Goal: Transaction & Acquisition: Purchase product/service

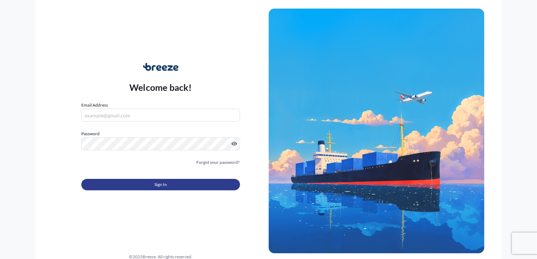
type input "[PERSON_NAME][EMAIL_ADDRESS][DOMAIN_NAME]"
click at [149, 186] on button "Sign In" at bounding box center [160, 184] width 158 height 11
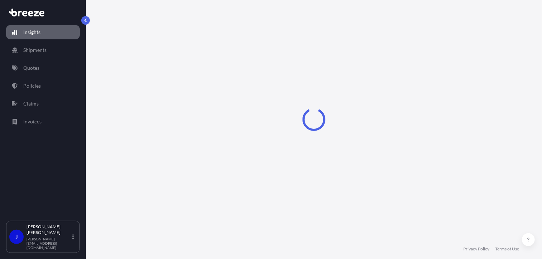
select select "2025"
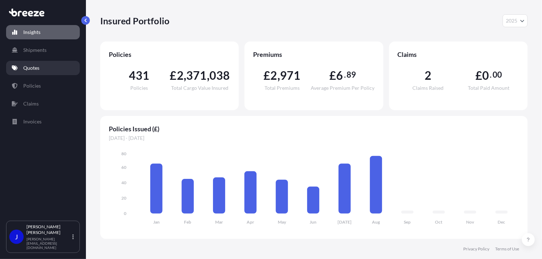
click at [27, 67] on p "Quotes" at bounding box center [31, 67] width 16 height 7
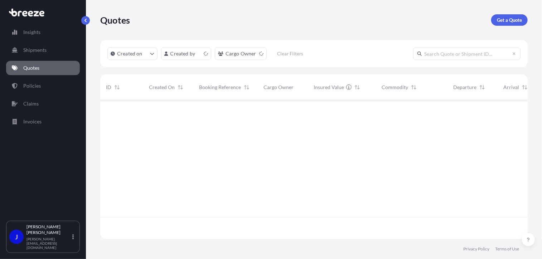
scroll to position [138, 422]
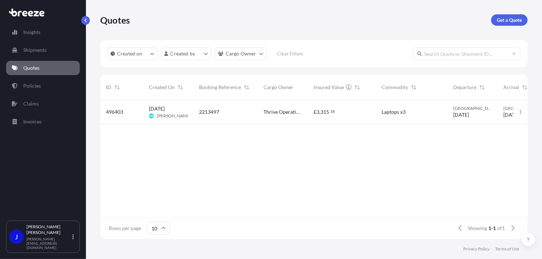
click at [493, 24] on link "Get a Quote" at bounding box center [509, 19] width 37 height 11
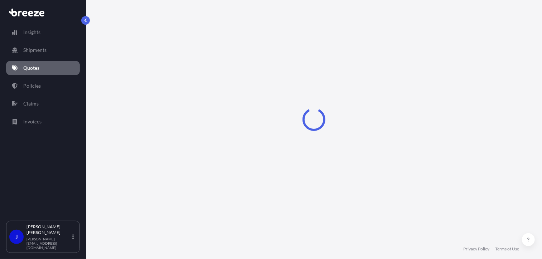
select select "Sea"
select select "1"
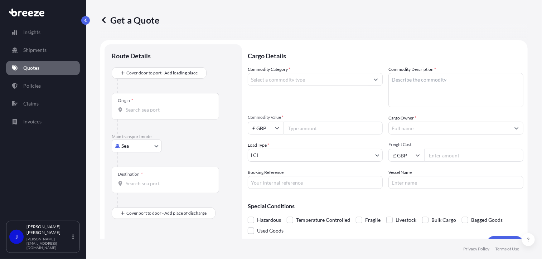
scroll to position [11, 0]
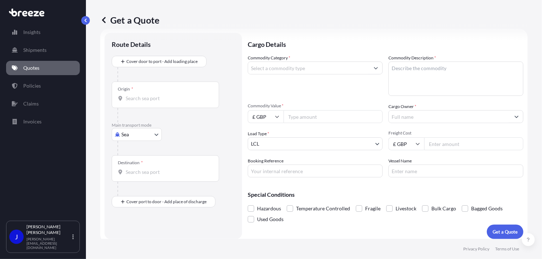
click at [145, 135] on body "Insights Shipments Quotes Policies Claims Invoices J [PERSON_NAME] [PERSON_NAME…" at bounding box center [271, 129] width 542 height 259
click at [140, 169] on div "Air" at bounding box center [137, 165] width 44 height 13
select select "Air"
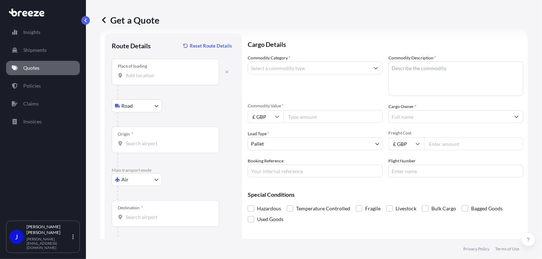
click at [147, 76] on input "Place of loading" at bounding box center [168, 75] width 85 height 7
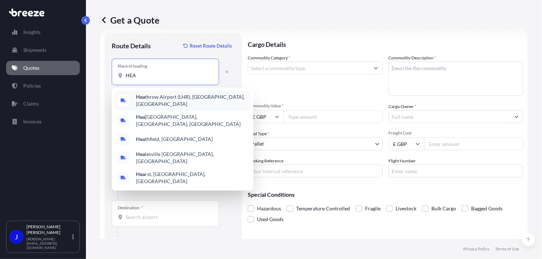
click at [154, 96] on span "Hea throw Airport (LHR), [GEOGRAPHIC_DATA], [GEOGRAPHIC_DATA]" at bounding box center [192, 100] width 112 height 14
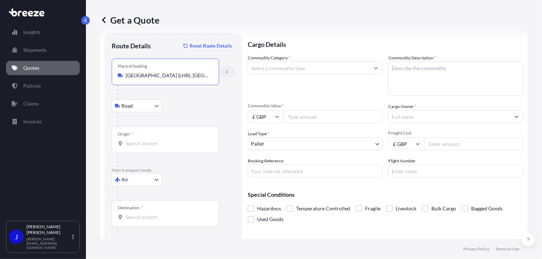
type input "[GEOGRAPHIC_DATA] (LHR), [GEOGRAPHIC_DATA], [GEOGRAPHIC_DATA]"
click at [227, 71] on icon "button" at bounding box center [227, 72] width 4 height 4
select select "Road"
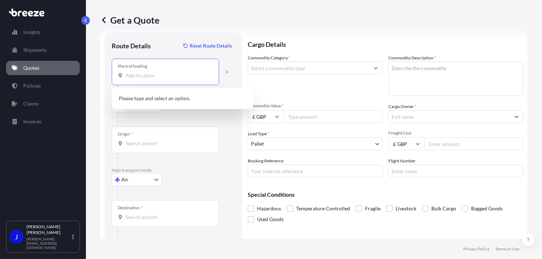
click at [153, 78] on input "Place of loading" at bounding box center [168, 75] width 85 height 7
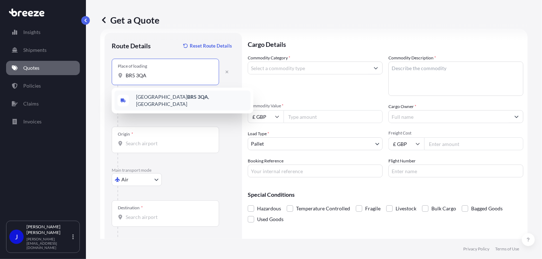
click at [167, 96] on span "[STREET_ADDRESS]" at bounding box center [192, 100] width 112 height 14
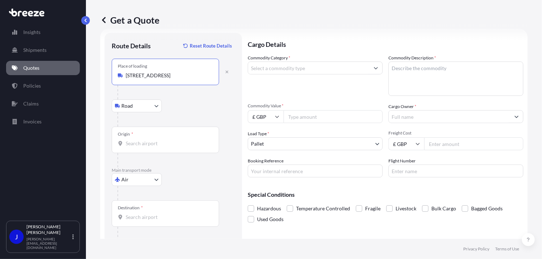
type input "[STREET_ADDRESS]"
click at [147, 145] on input "Origin *" at bounding box center [168, 143] width 85 height 7
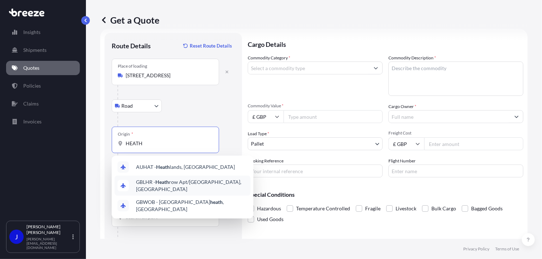
click at [178, 179] on div "GBLHR - Heath row Apt/[GEOGRAPHIC_DATA], [GEOGRAPHIC_DATA]" at bounding box center [183, 186] width 136 height 20
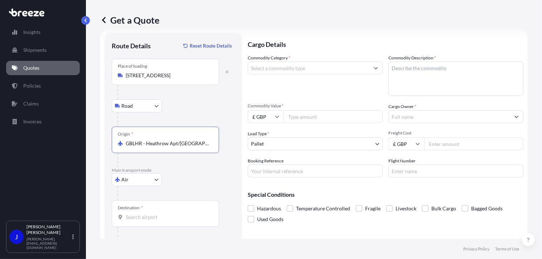
type input "GBLHR - Heathrow Apt/[GEOGRAPHIC_DATA], [GEOGRAPHIC_DATA]"
click at [158, 217] on input "Destination *" at bounding box center [168, 217] width 85 height 7
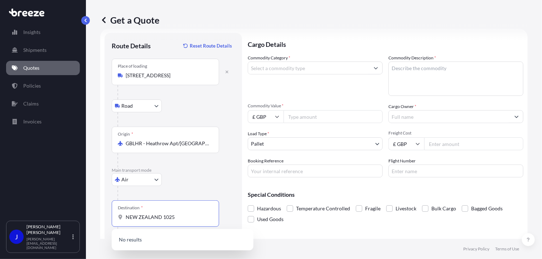
click at [162, 216] on input "NEW ZEALAND 1025" at bounding box center [168, 217] width 85 height 7
click at [161, 214] on input "1025" at bounding box center [168, 217] width 85 height 7
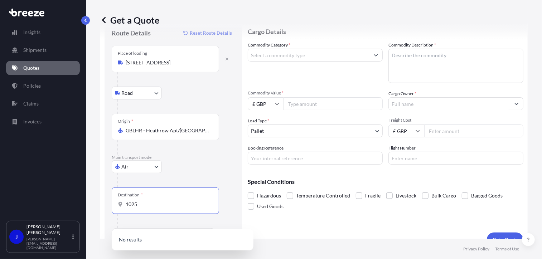
scroll to position [36, 0]
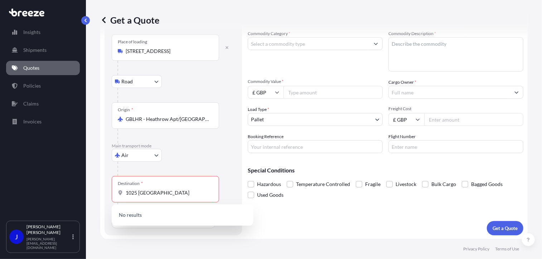
click at [247, 171] on form "Route Details Reset Route Details Place of loading [GEOGRAPHIC_DATA] Rail Origi…" at bounding box center [314, 122] width 428 height 236
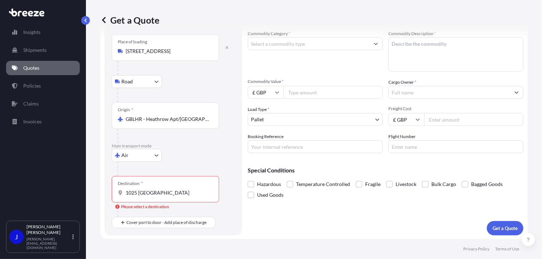
click at [137, 192] on input "1025 [GEOGRAPHIC_DATA]" at bounding box center [168, 192] width 85 height 7
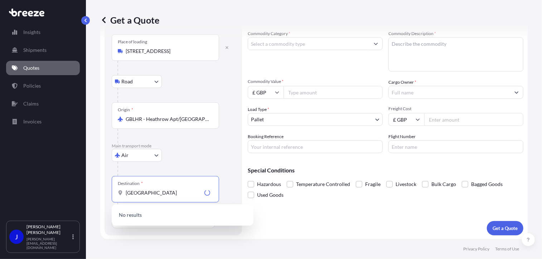
click at [164, 193] on input "[GEOGRAPHIC_DATA]" at bounding box center [164, 192] width 76 height 7
click at [126, 191] on input "NEW ZEALAN" at bounding box center [168, 192] width 85 height 7
click at [164, 191] on input "NEW ZEALAN" at bounding box center [168, 192] width 85 height 7
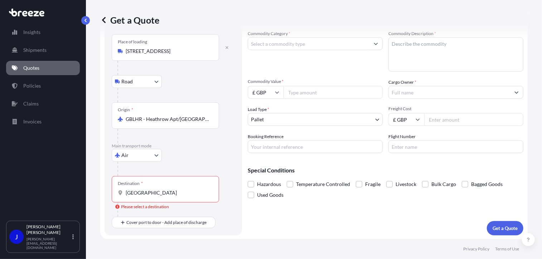
click at [163, 192] on input "[GEOGRAPHIC_DATA]" at bounding box center [168, 192] width 85 height 7
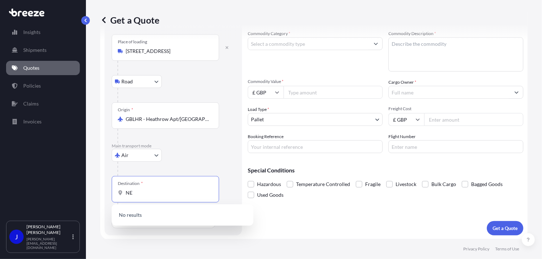
type input "N"
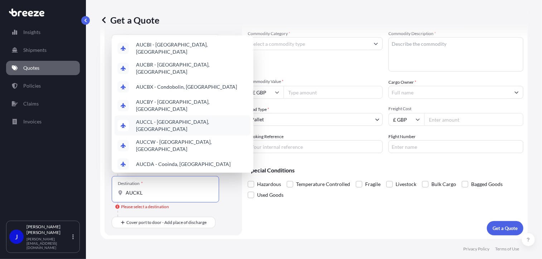
scroll to position [0, 0]
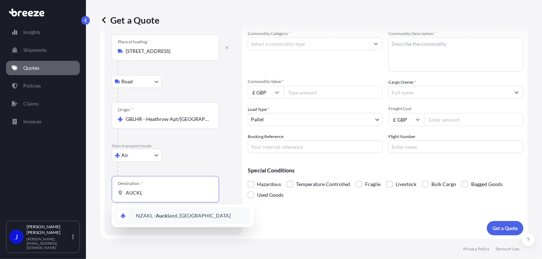
click at [190, 218] on span "NZAKL - Auckl and, [GEOGRAPHIC_DATA]" at bounding box center [183, 215] width 95 height 7
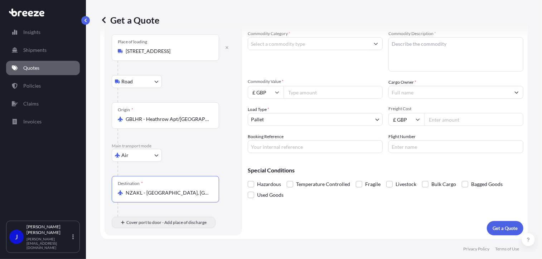
type input "NZAKL - [GEOGRAPHIC_DATA], [GEOGRAPHIC_DATA]"
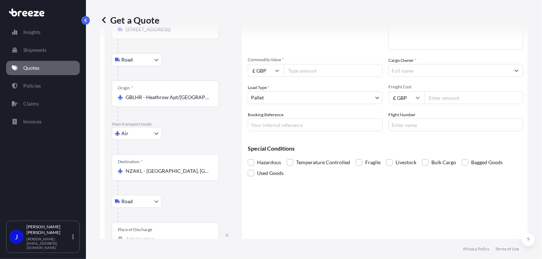
scroll to position [78, 0]
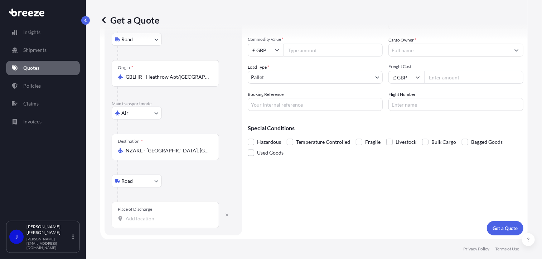
click at [147, 219] on input "Place of Discharge" at bounding box center [168, 218] width 85 height 7
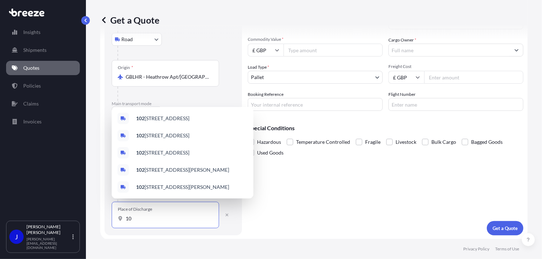
type input "1"
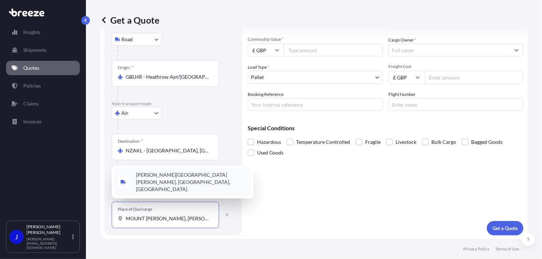
click at [166, 217] on input "MOUNT [PERSON_NAME], [PERSON_NAME]" at bounding box center [168, 218] width 85 height 7
click at [193, 183] on span "[STREET_ADDRESS][PERSON_NAME][PERSON_NAME]" at bounding box center [192, 186] width 112 height 14
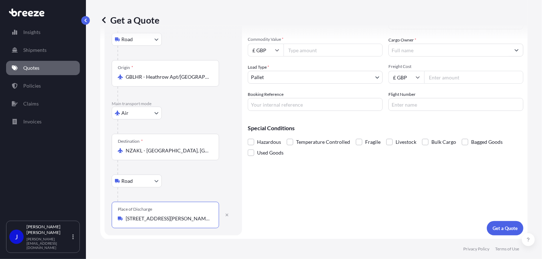
type input "[STREET_ADDRESS][PERSON_NAME][PERSON_NAME]"
click at [314, 51] on input "Commodity Value *" at bounding box center [333, 50] width 99 height 13
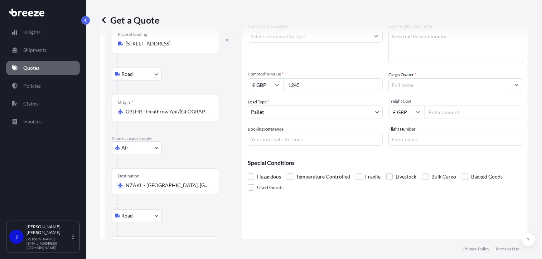
scroll to position [0, 0]
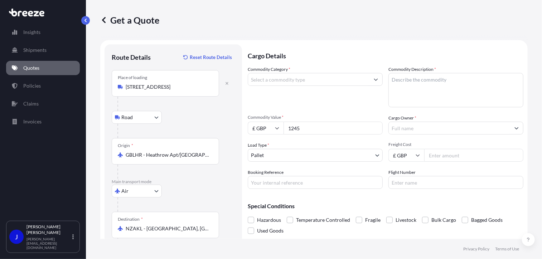
type input "1245"
click at [316, 85] on input "Commodity Category *" at bounding box center [308, 79] width 121 height 13
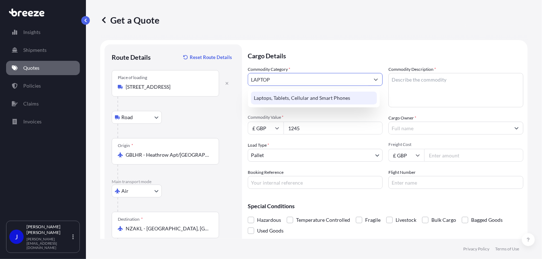
click at [308, 98] on div "Laptops, Tablets, Cellular and Smart Phones" at bounding box center [314, 98] width 126 height 13
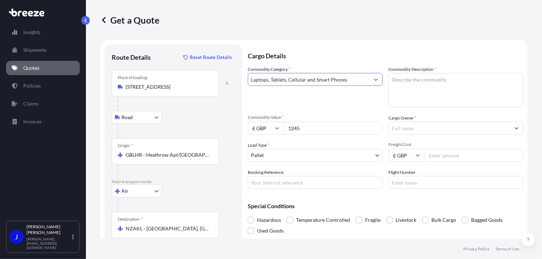
type input "Laptops, Tablets, Cellular and Smart Phones"
click at [429, 84] on textarea "Commodity Description *" at bounding box center [456, 90] width 135 height 34
type textarea "LAPTOP AND [GEOGRAPHIC_DATA]"
click at [428, 127] on input "Cargo Owner *" at bounding box center [449, 128] width 121 height 13
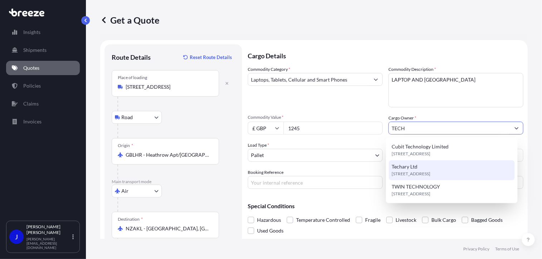
click at [431, 166] on div "Techary Ltd [STREET_ADDRESS]" at bounding box center [452, 170] width 126 height 20
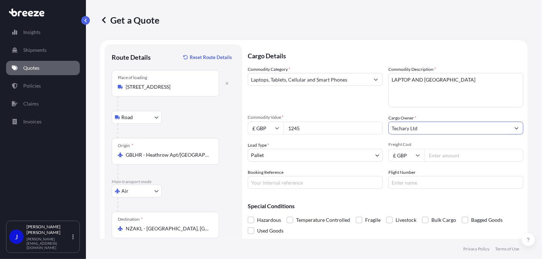
type input "Techary Ltd"
click at [357, 156] on body "13 options available. 3 options available. 1 option available. 3 options availa…" at bounding box center [271, 129] width 542 height 259
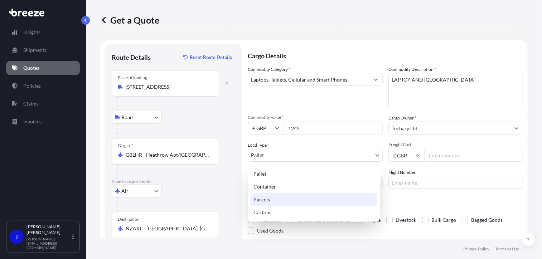
click at [325, 195] on div "Parcels" at bounding box center [314, 199] width 127 height 13
select select "3"
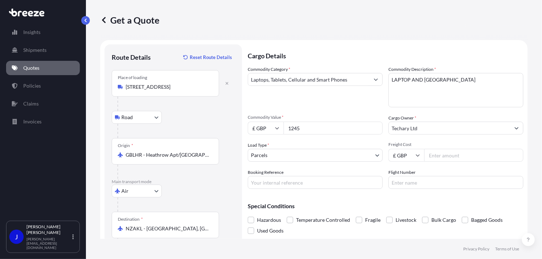
click at [441, 154] on input "Freight Cost" at bounding box center [473, 155] width 99 height 13
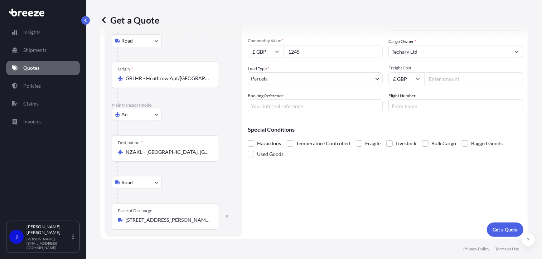
scroll to position [78, 0]
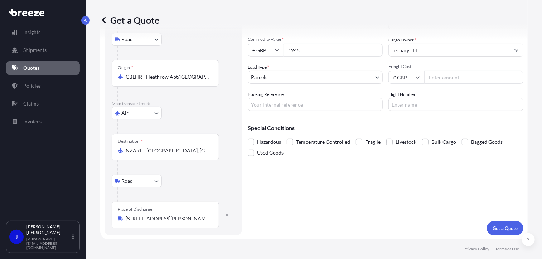
click at [444, 76] on input "Freight Cost" at bounding box center [473, 77] width 99 height 13
click at [438, 76] on input "Freight Cost" at bounding box center [473, 77] width 99 height 13
type input "110.00"
click at [340, 101] on input "Booking Reference" at bounding box center [315, 104] width 135 height 13
click at [265, 99] on input "Booking Reference" at bounding box center [315, 104] width 135 height 13
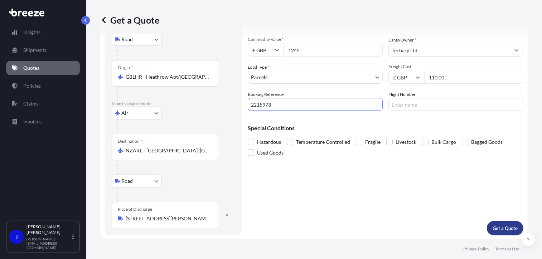
type input "2215973"
click at [496, 223] on button "Get a Quote" at bounding box center [505, 228] width 37 height 14
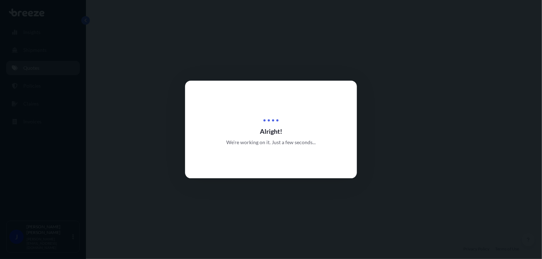
select select "Road"
select select "Air"
select select "Road"
select select "3"
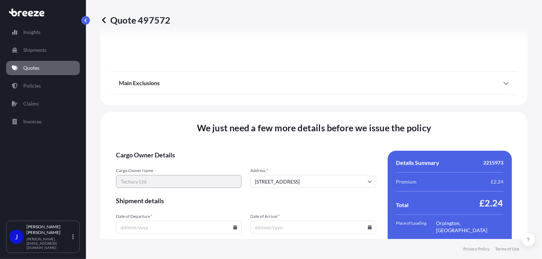
scroll to position [1012, 0]
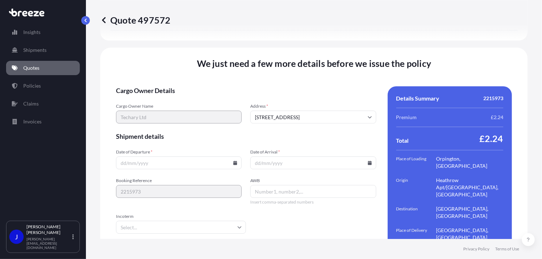
click at [234, 161] on icon at bounding box center [236, 163] width 4 height 4
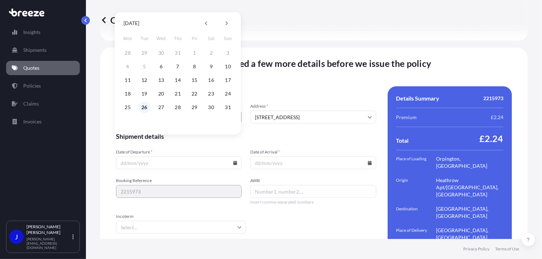
click at [144, 109] on button "26" at bounding box center [144, 107] width 11 height 11
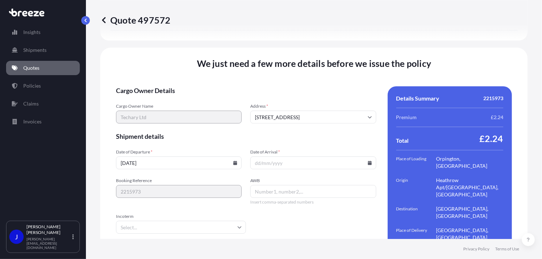
type input "[DATE]"
click at [368, 161] on icon at bounding box center [370, 163] width 4 height 4
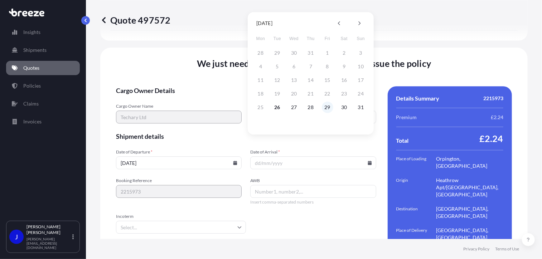
click at [331, 108] on button "29" at bounding box center [327, 107] width 11 height 11
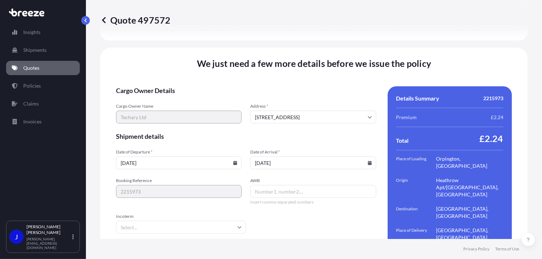
type input "[DATE]"
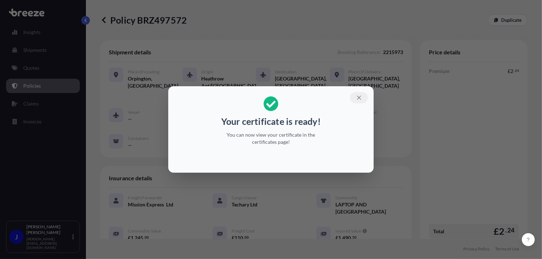
click at [360, 96] on icon "button" at bounding box center [359, 98] width 6 height 6
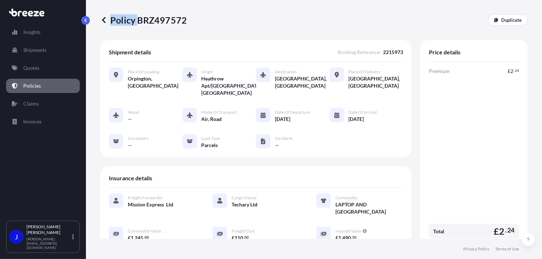
drag, startPoint x: 136, startPoint y: 20, endPoint x: 188, endPoint y: 21, distance: 52.3
click at [188, 21] on div "Policy BRZ497572 Duplicate" at bounding box center [314, 19] width 428 height 11
drag, startPoint x: 188, startPoint y: 21, endPoint x: 176, endPoint y: 31, distance: 15.8
click at [182, 28] on div "Policy BRZ497572 Duplicate" at bounding box center [314, 20] width 428 height 40
drag, startPoint x: 136, startPoint y: 19, endPoint x: 187, endPoint y: 21, distance: 50.2
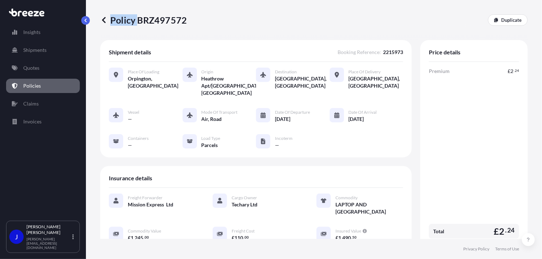
click at [187, 21] on div "Policy BRZ497572 Duplicate" at bounding box center [314, 19] width 428 height 11
drag, startPoint x: 187, startPoint y: 21, endPoint x: 173, endPoint y: 29, distance: 15.9
click at [173, 29] on div "Policy BRZ497572 Duplicate" at bounding box center [314, 20] width 428 height 40
drag, startPoint x: 173, startPoint y: 29, endPoint x: 184, endPoint y: 22, distance: 13.5
click at [184, 22] on p "Policy BRZ497572" at bounding box center [143, 19] width 87 height 11
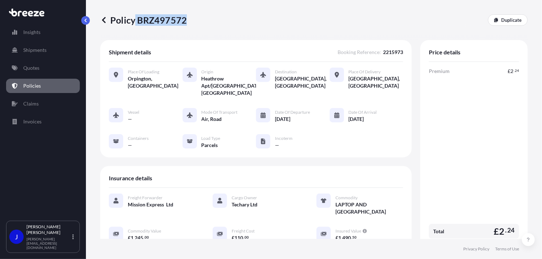
copy p "BRZ497572"
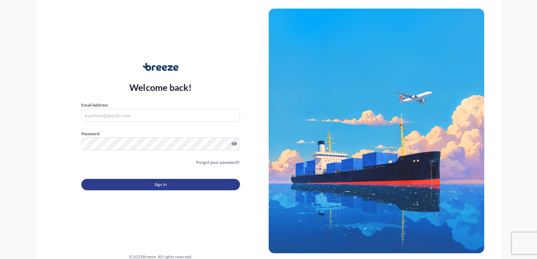
type input "[PERSON_NAME][EMAIL_ADDRESS][DOMAIN_NAME]"
click at [144, 186] on button "Sign In" at bounding box center [160, 184] width 158 height 11
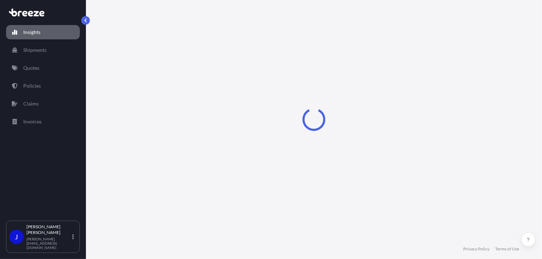
select select "2025"
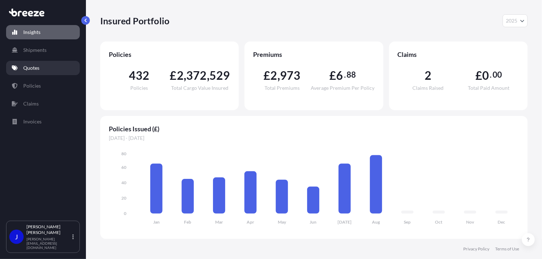
click at [42, 67] on link "Quotes" at bounding box center [43, 68] width 74 height 14
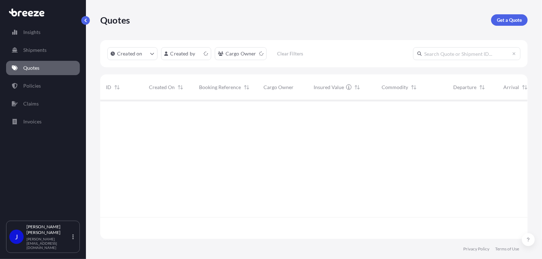
scroll to position [138, 422]
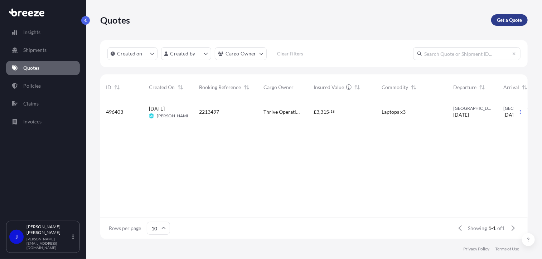
click at [505, 20] on p "Get a Quote" at bounding box center [509, 19] width 25 height 7
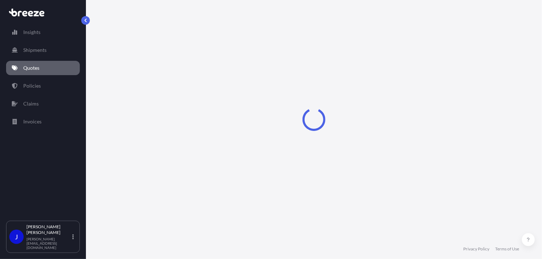
select select "Sea"
select select "1"
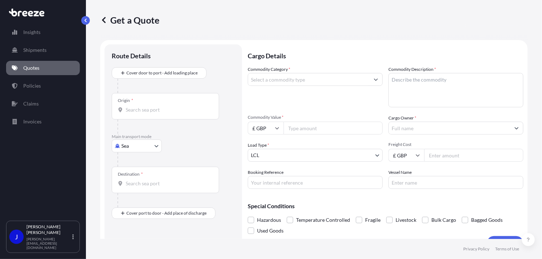
scroll to position [11, 0]
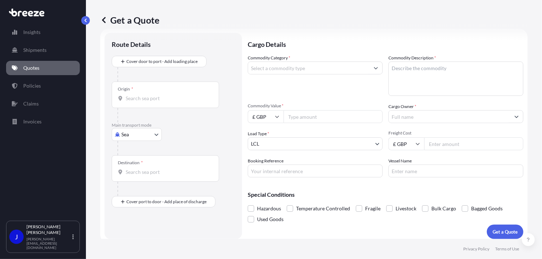
click at [136, 132] on body "Insights Shipments Quotes Policies Claims Invoices J [PERSON_NAME] [PERSON_NAME…" at bounding box center [271, 129] width 542 height 259
click at [132, 176] on span "Road" at bounding box center [130, 178] width 11 height 7
select select "Road"
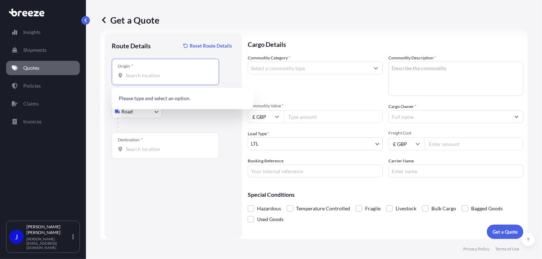
click at [160, 77] on input "Origin *" at bounding box center [168, 75] width 85 height 7
paste input "LA14 2XA"
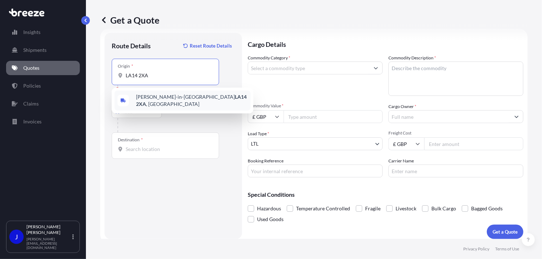
click at [169, 102] on span "Barrow-in-Furness LA14 2XA , UK" at bounding box center [192, 100] width 112 height 14
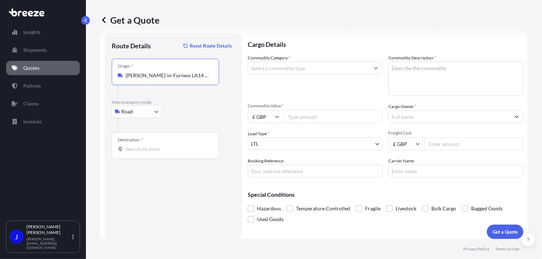
type input "Barrow-in-Furness LA14 2XA, UK"
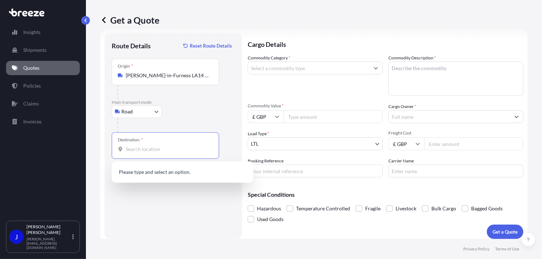
click at [145, 151] on input "Destination *" at bounding box center [168, 149] width 85 height 7
click at [146, 150] on input "Destination *" at bounding box center [168, 149] width 85 height 7
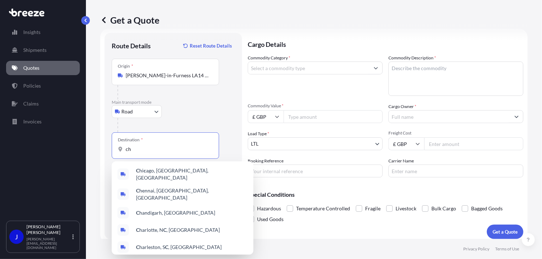
type input "c"
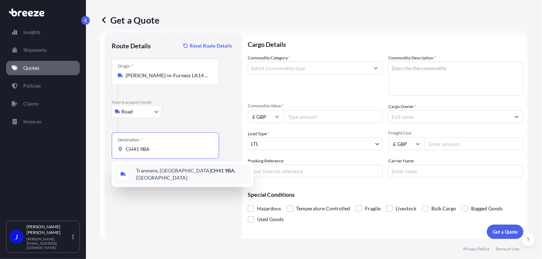
click at [174, 173] on span "Tranmere, Birkenhead CH41 9BA , UK" at bounding box center [192, 174] width 112 height 14
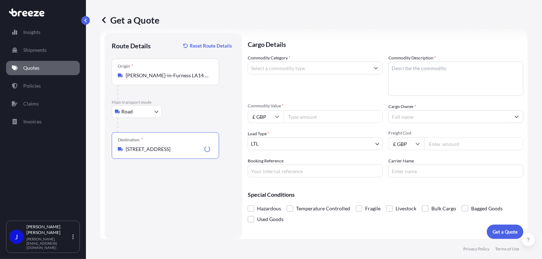
type input "Tranmere, Birkenhead CH41 9BA, UK"
click at [294, 69] on input "Commodity Category *" at bounding box center [308, 68] width 121 height 13
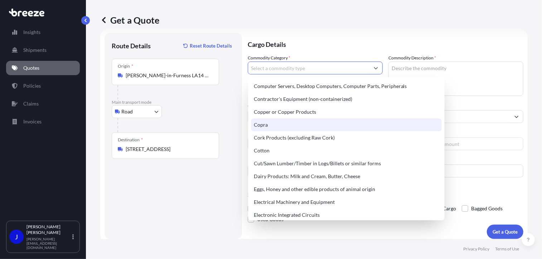
scroll to position [322, 0]
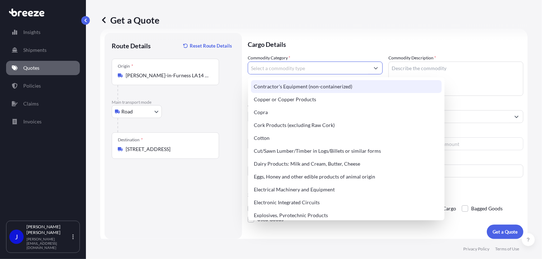
click at [297, 68] on input "Commodity Category *" at bounding box center [308, 68] width 121 height 13
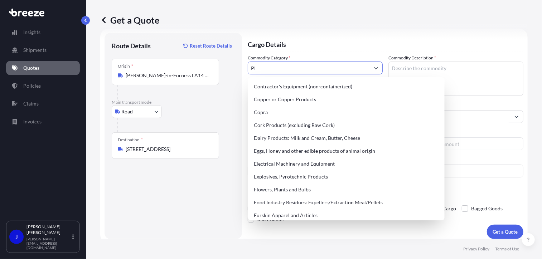
scroll to position [0, 0]
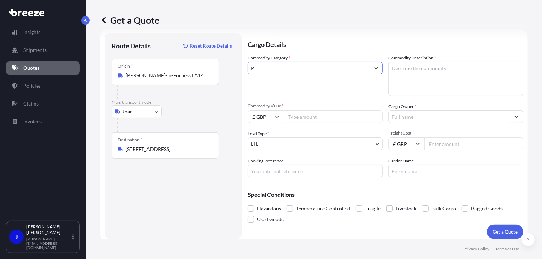
type input "P"
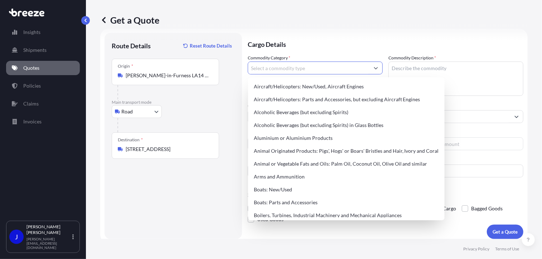
click at [371, 70] on button "Show suggestions" at bounding box center [376, 68] width 13 height 13
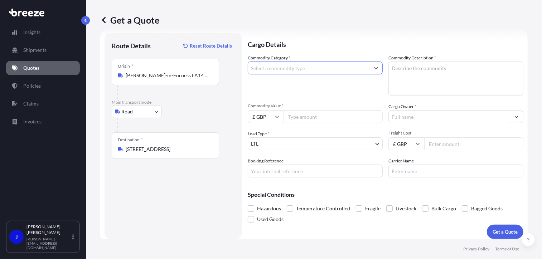
click at [371, 71] on button "Show suggestions" at bounding box center [376, 68] width 13 height 13
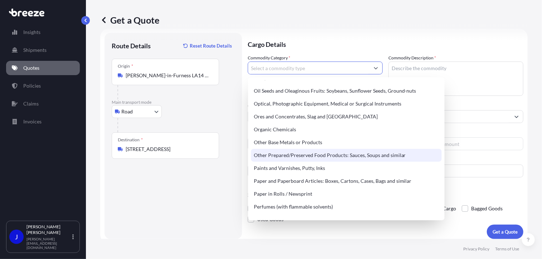
scroll to position [987, 0]
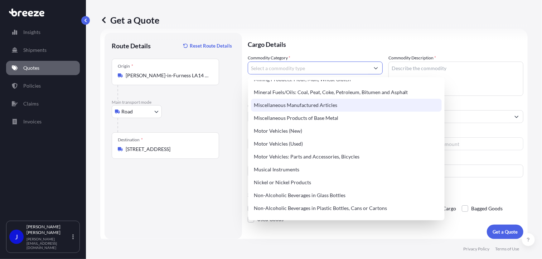
click at [328, 106] on div "Miscellaneous Manufactured Articles" at bounding box center [346, 105] width 191 height 13
type input "Miscellaneous Manufactured Articles"
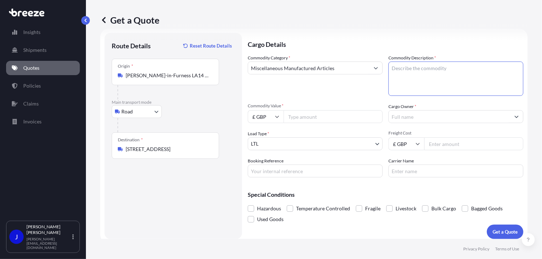
paste textarea "Pistol Branch Grips"
type textarea "Pistol Branch Grips"
click at [306, 119] on input "Commodity Value *" at bounding box center [333, 116] width 99 height 13
type input "1400"
click at [405, 119] on input "Cargo Owner *" at bounding box center [449, 116] width 121 height 13
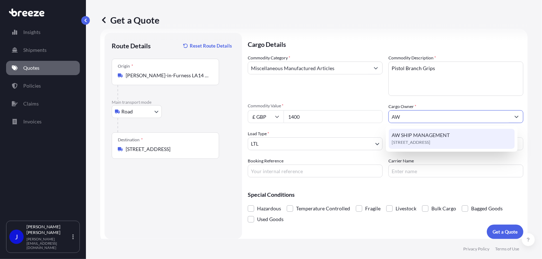
click at [416, 136] on span "AW SHIP MANAGEMENT" at bounding box center [421, 135] width 58 height 7
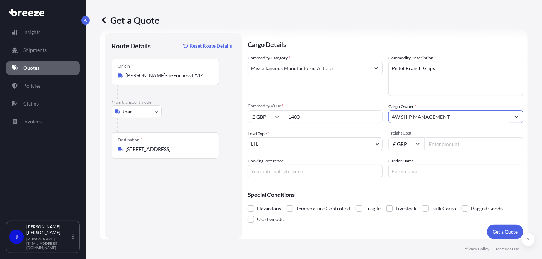
type input "AW SHIP MANAGEMENT"
click at [322, 169] on input "Booking Reference" at bounding box center [315, 171] width 135 height 13
type input "2216060"
click at [444, 149] on input "Freight Cost" at bounding box center [473, 144] width 99 height 13
type input "28.66"
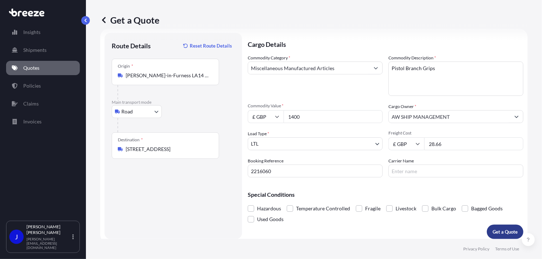
click at [507, 232] on p "Get a Quote" at bounding box center [505, 232] width 25 height 7
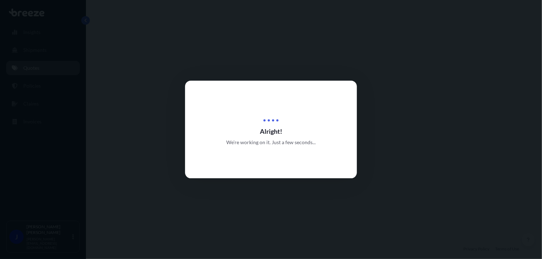
select select "Road"
select select "1"
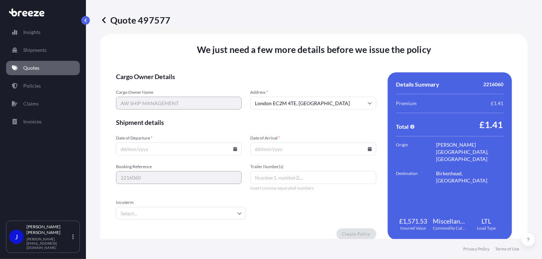
scroll to position [893, 0]
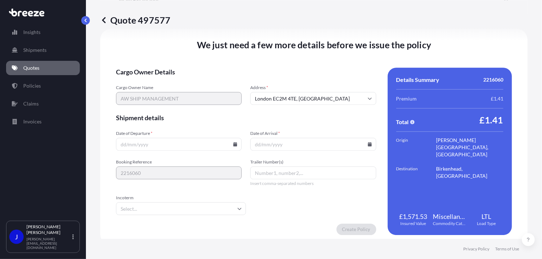
click at [234, 143] on icon at bounding box center [236, 144] width 4 height 4
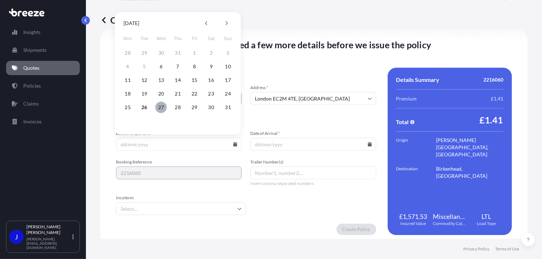
click at [160, 106] on button "27" at bounding box center [160, 107] width 11 height 11
type input "27/08/2025"
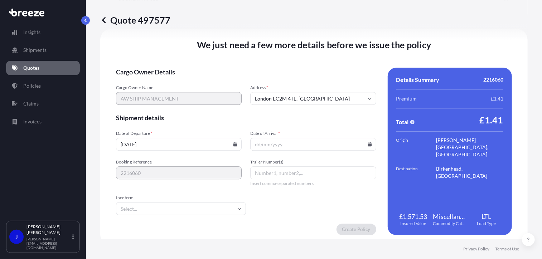
click at [368, 145] on icon at bounding box center [370, 144] width 4 height 4
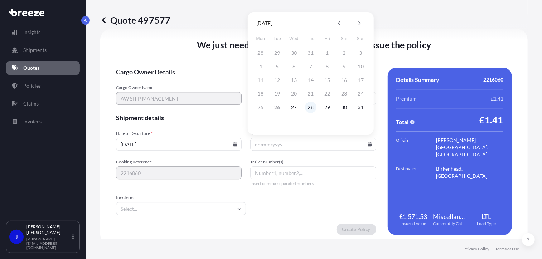
click at [311, 107] on button "28" at bounding box center [310, 107] width 11 height 11
type input "28/08/2025"
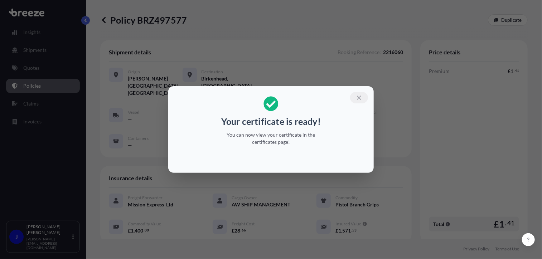
click at [359, 97] on icon "button" at bounding box center [359, 98] width 4 height 4
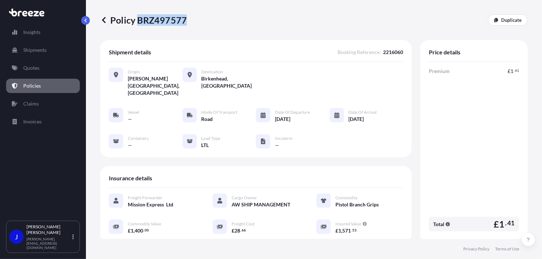
drag, startPoint x: 138, startPoint y: 20, endPoint x: 183, endPoint y: 23, distance: 45.2
click at [183, 23] on p "Policy BRZ497577" at bounding box center [143, 19] width 87 height 11
copy p "BRZ497577"
